Goal: Entertainment & Leisure: Consume media (video, audio)

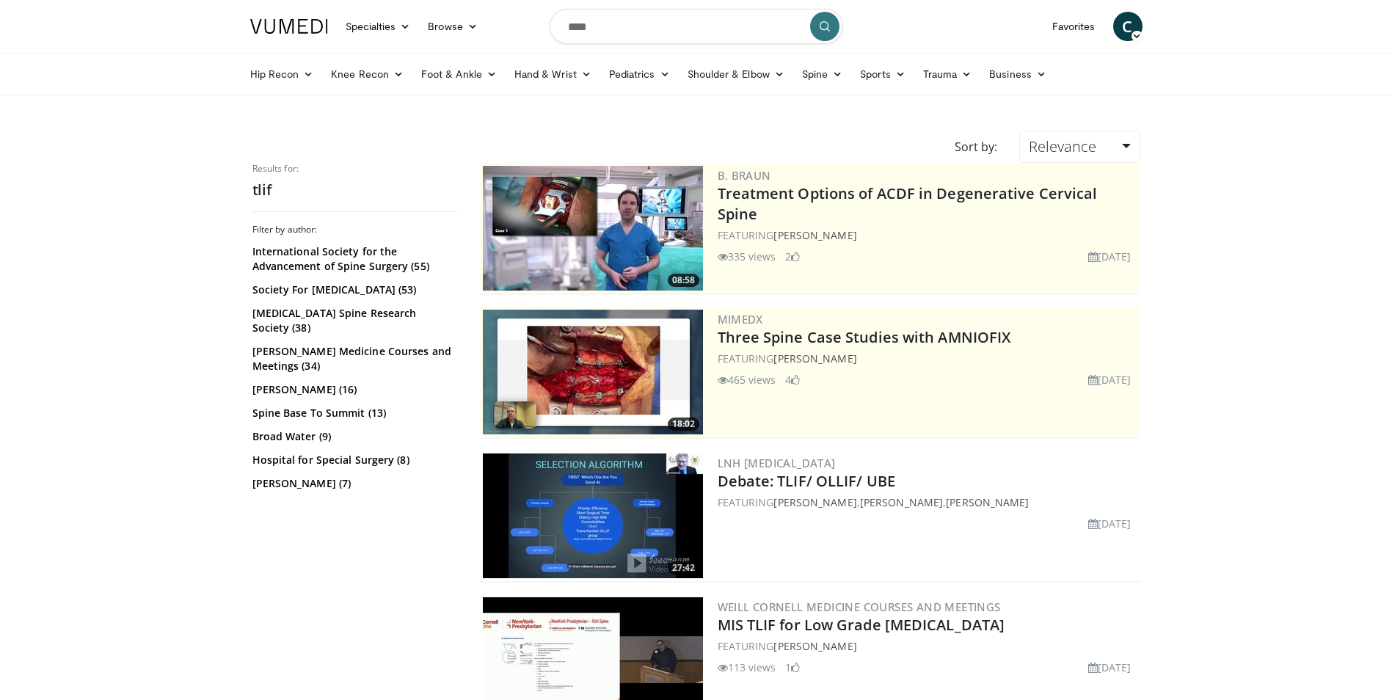
scroll to position [2716, 0]
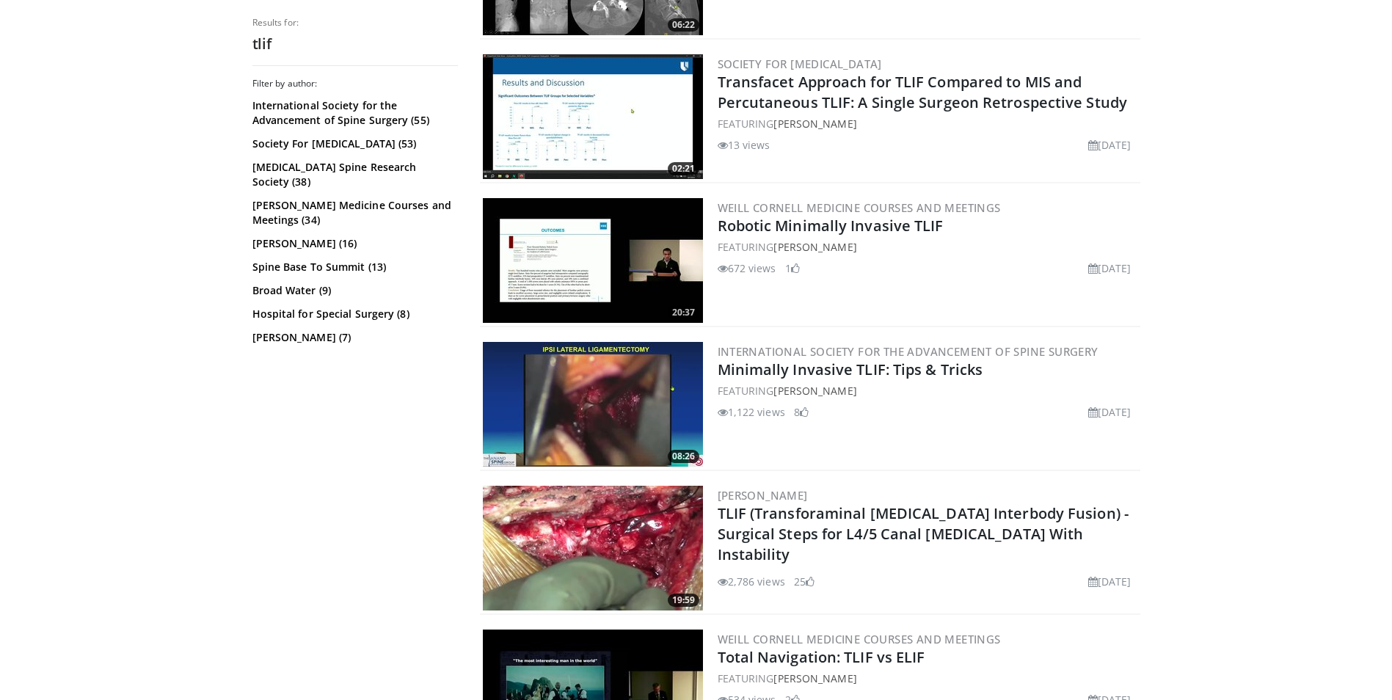
click at [625, 526] on img at bounding box center [593, 548] width 220 height 125
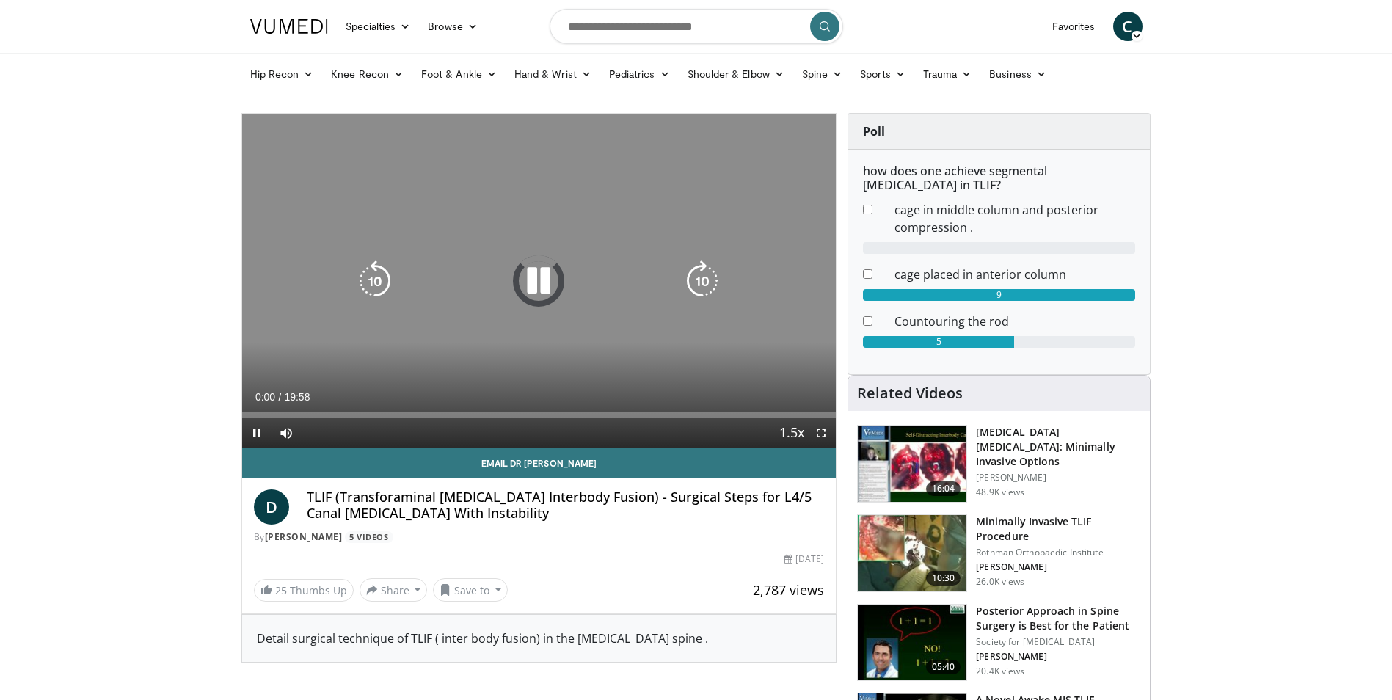
click at [552, 277] on icon "Video Player" at bounding box center [538, 281] width 41 height 41
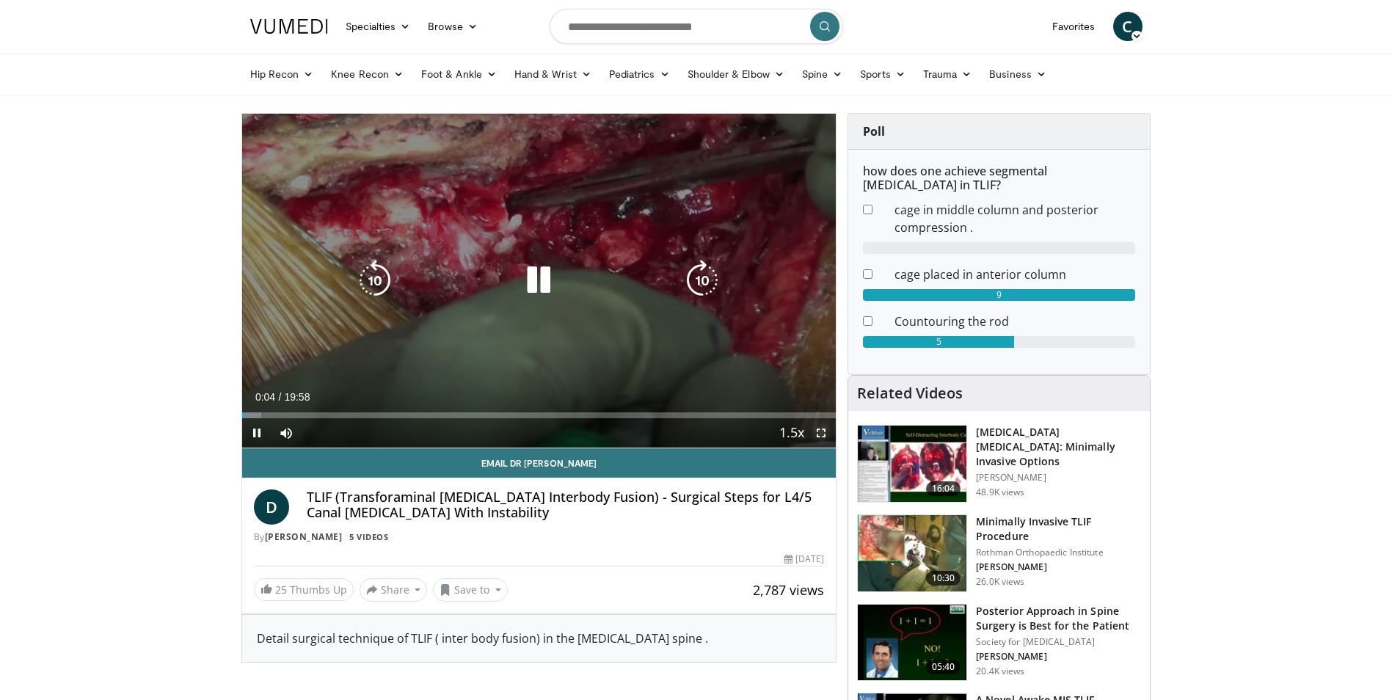
drag, startPoint x: 821, startPoint y: 435, endPoint x: 825, endPoint y: 490, distance: 54.4
click at [822, 435] on span "Video Player" at bounding box center [821, 432] width 29 height 29
